Goal: Find specific page/section: Find specific page/section

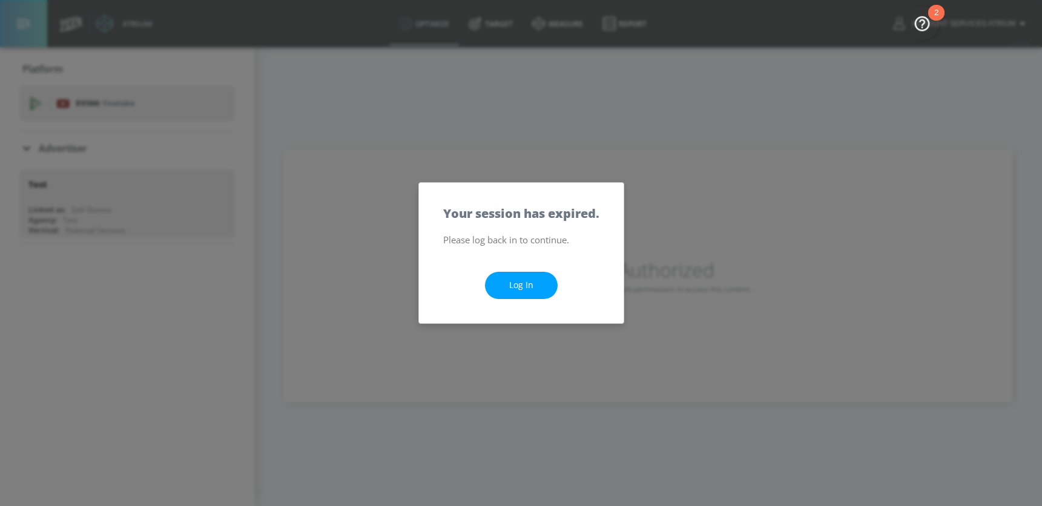
drag, startPoint x: 500, startPoint y: 285, endPoint x: 552, endPoint y: 238, distance: 70.4
click at [500, 285] on link "Log In" at bounding box center [521, 285] width 73 height 27
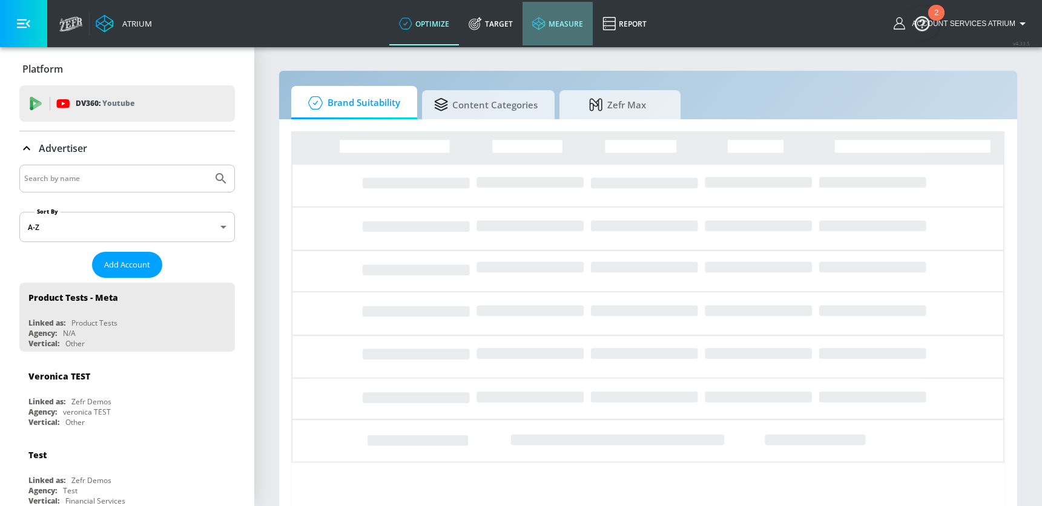
drag, startPoint x: 562, startPoint y: 16, endPoint x: 558, endPoint y: 33, distance: 18.1
click at [562, 16] on link "measure" at bounding box center [558, 24] width 70 height 44
